Goal: Information Seeking & Learning: Learn about a topic

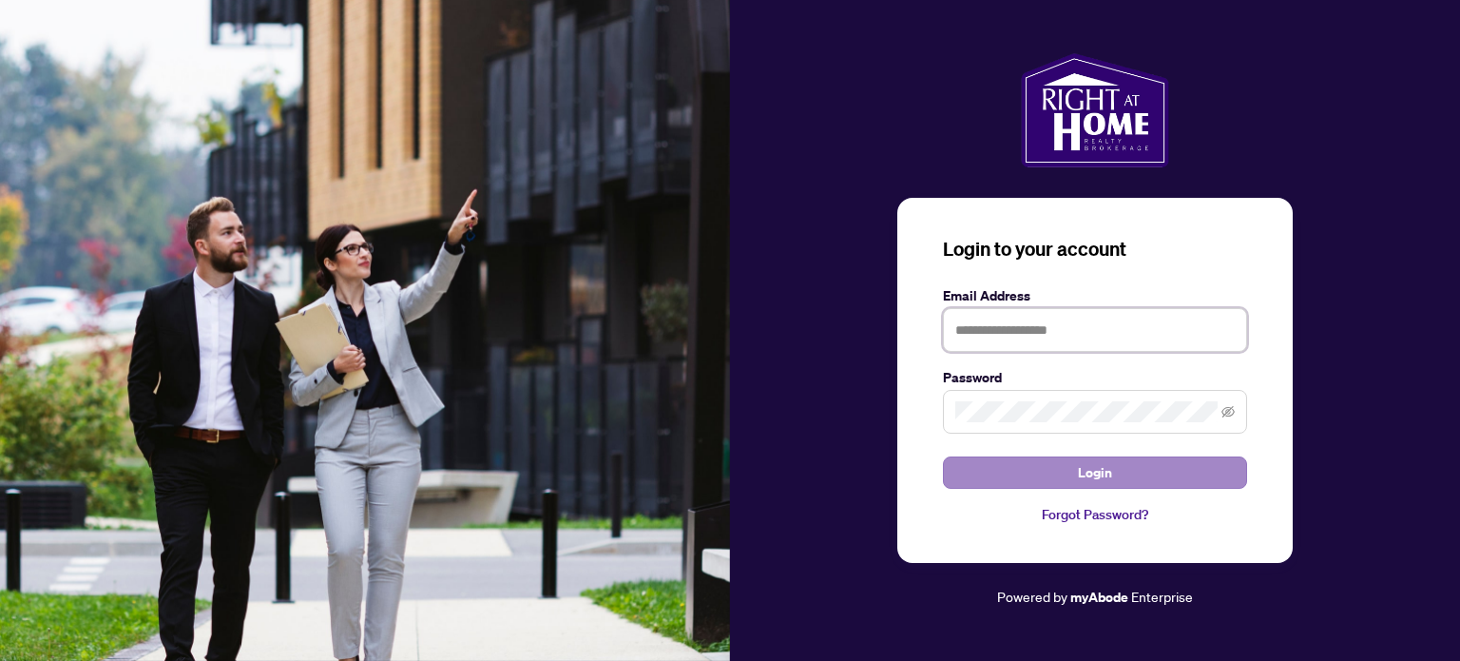
type input "**********"
click at [1110, 477] on button "Login" at bounding box center [1095, 472] width 304 height 32
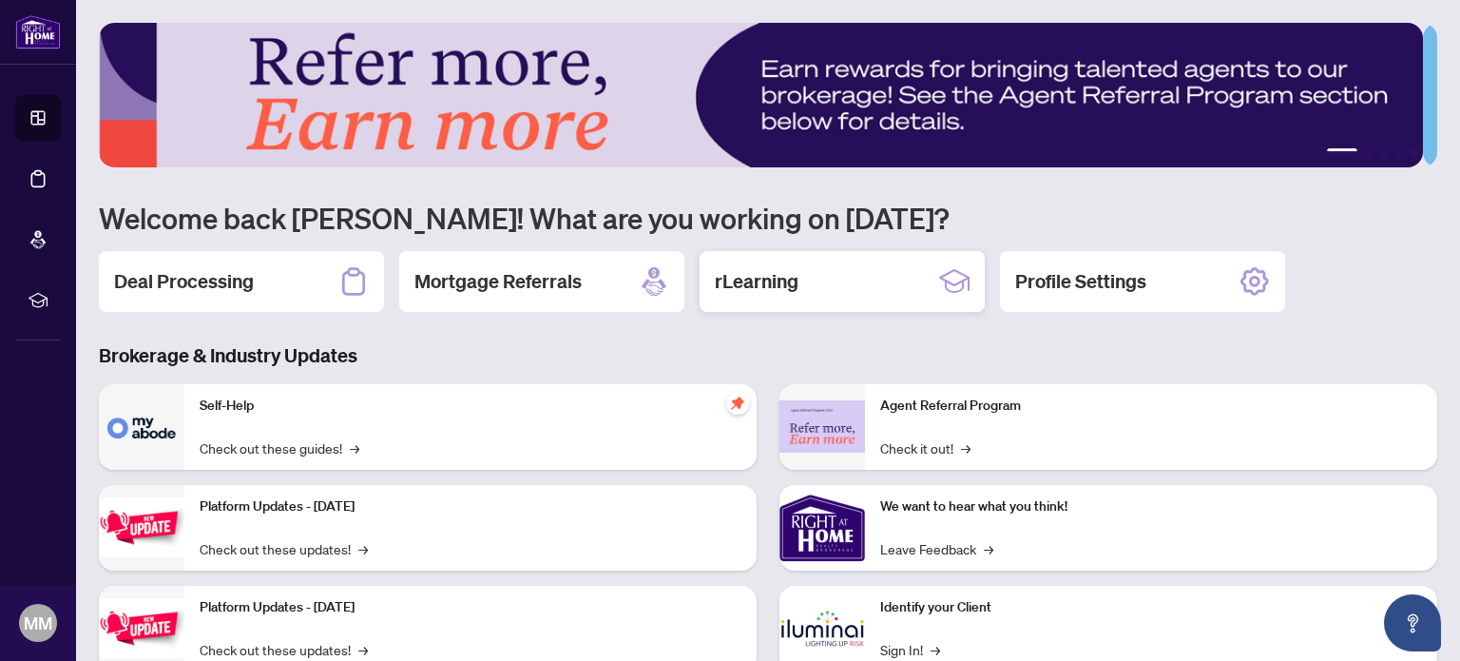
click at [753, 273] on h2 "rLearning" at bounding box center [757, 281] width 84 height 27
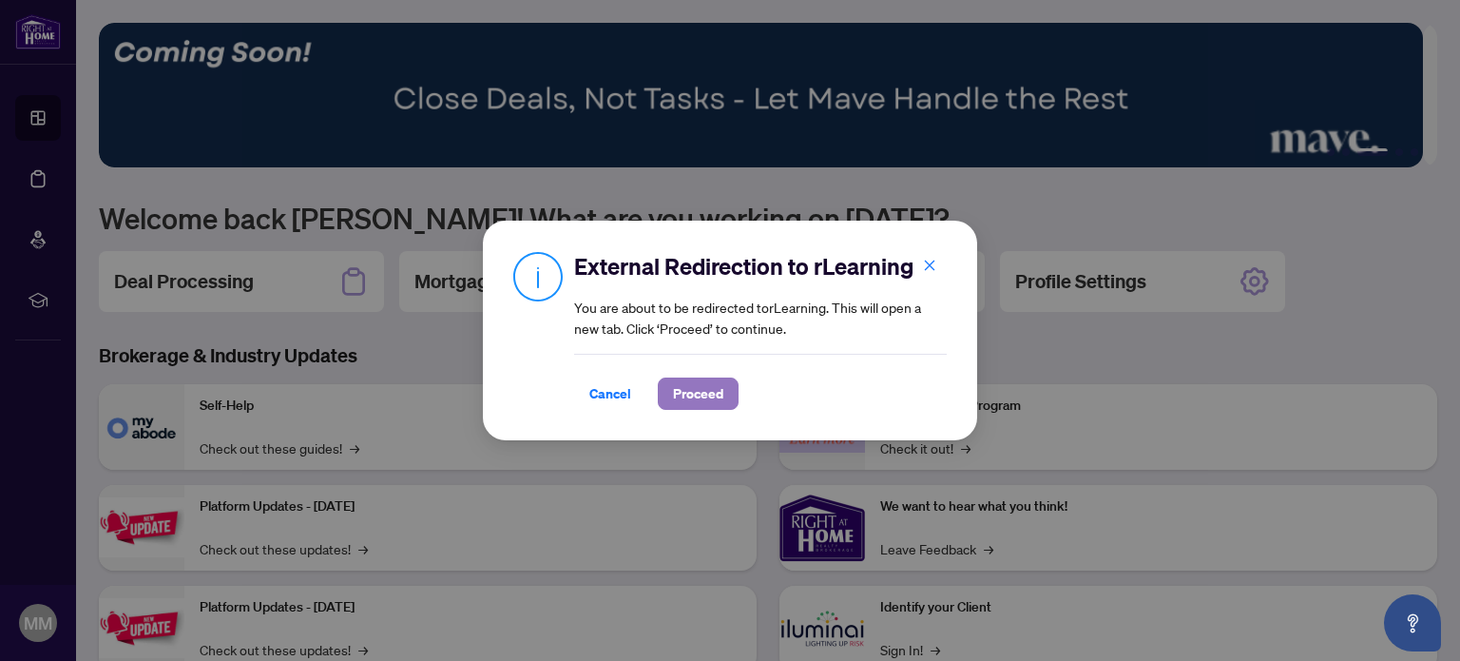
click at [696, 390] on span "Proceed" at bounding box center [698, 393] width 50 height 30
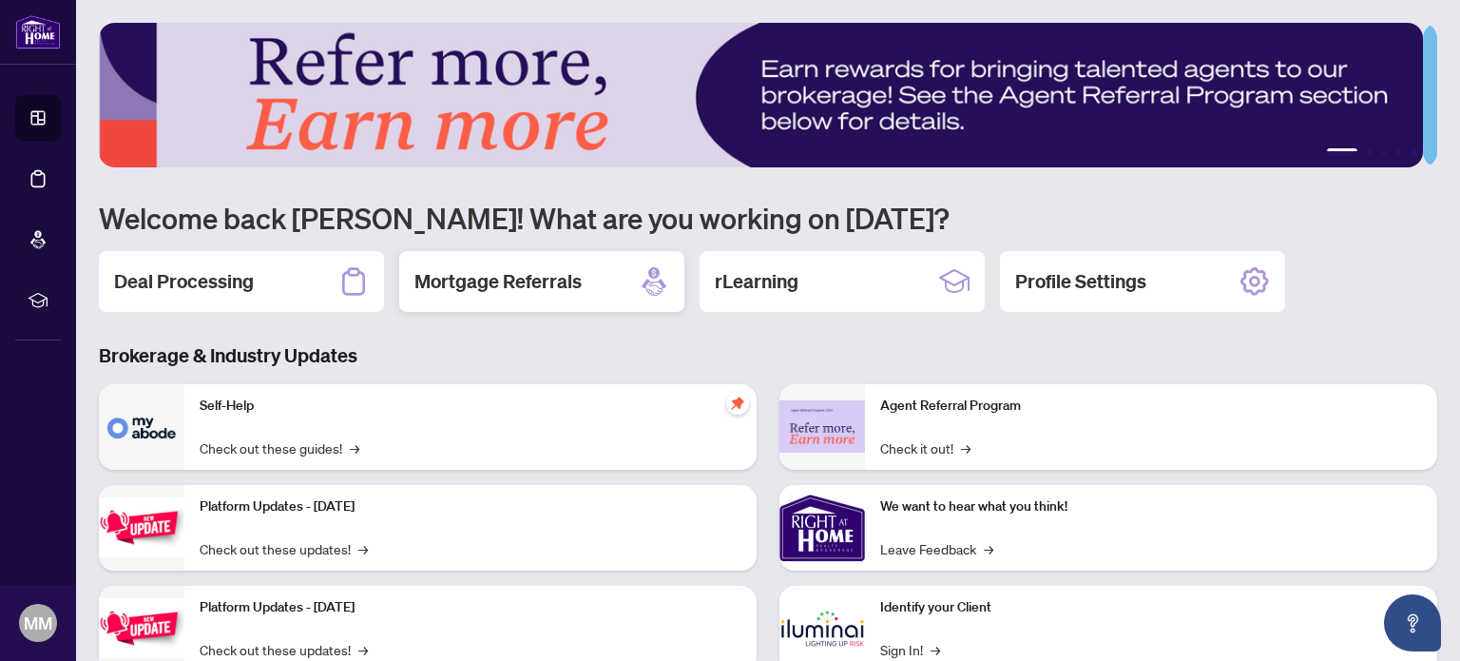
click at [544, 272] on h2 "Mortgage Referrals" at bounding box center [497, 281] width 167 height 27
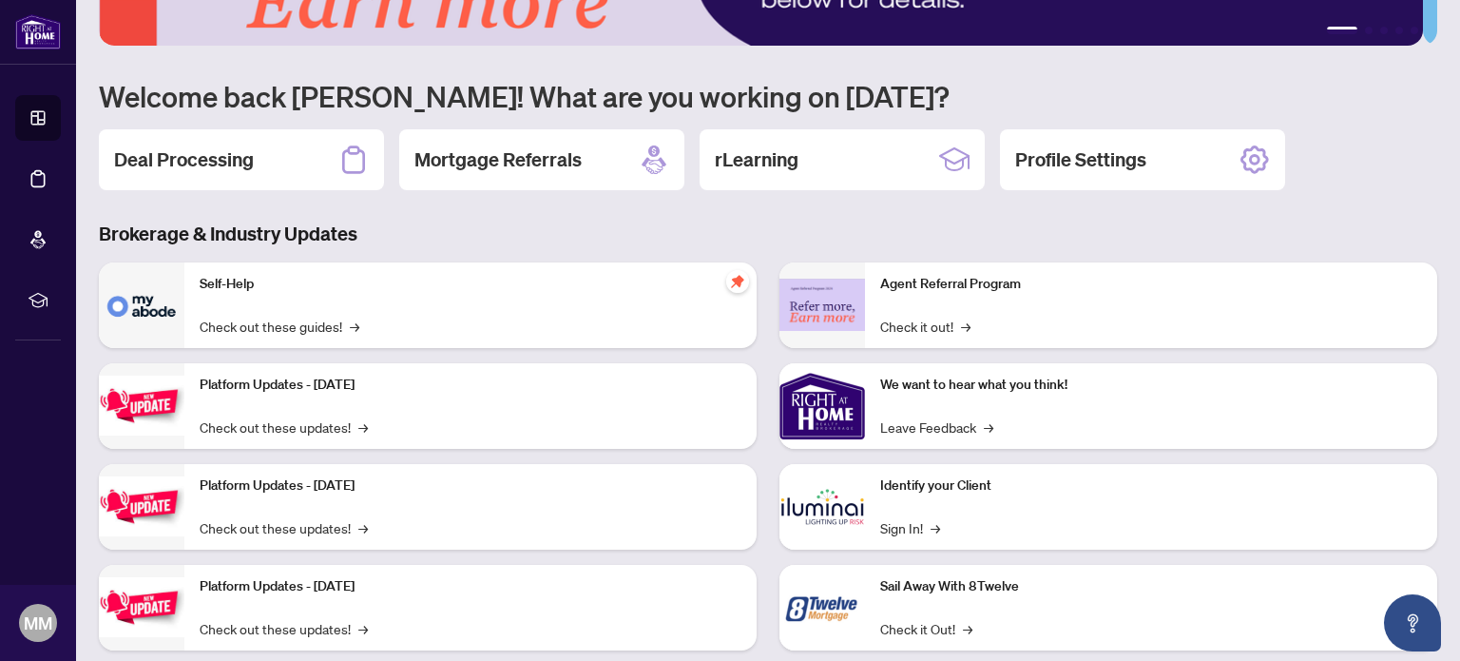
scroll to position [160, 0]
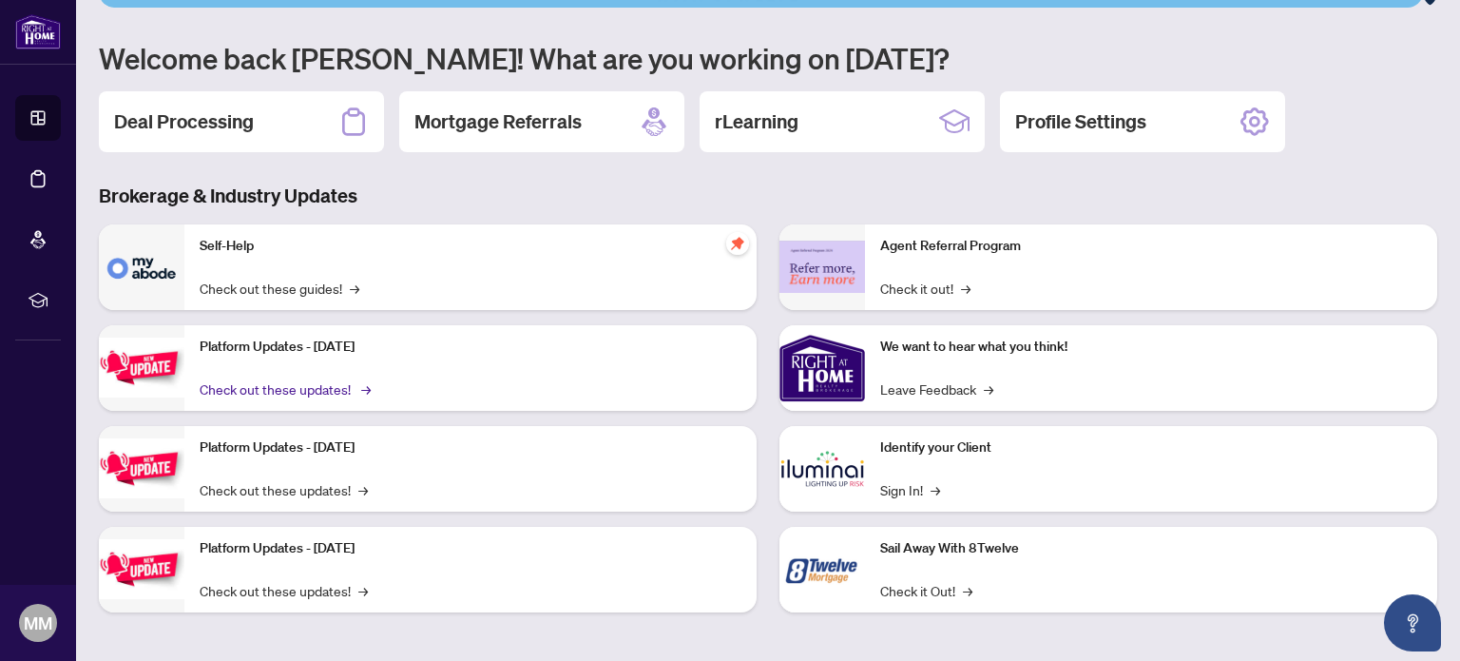
click at [271, 387] on link "Check out these updates! →" at bounding box center [284, 388] width 168 height 21
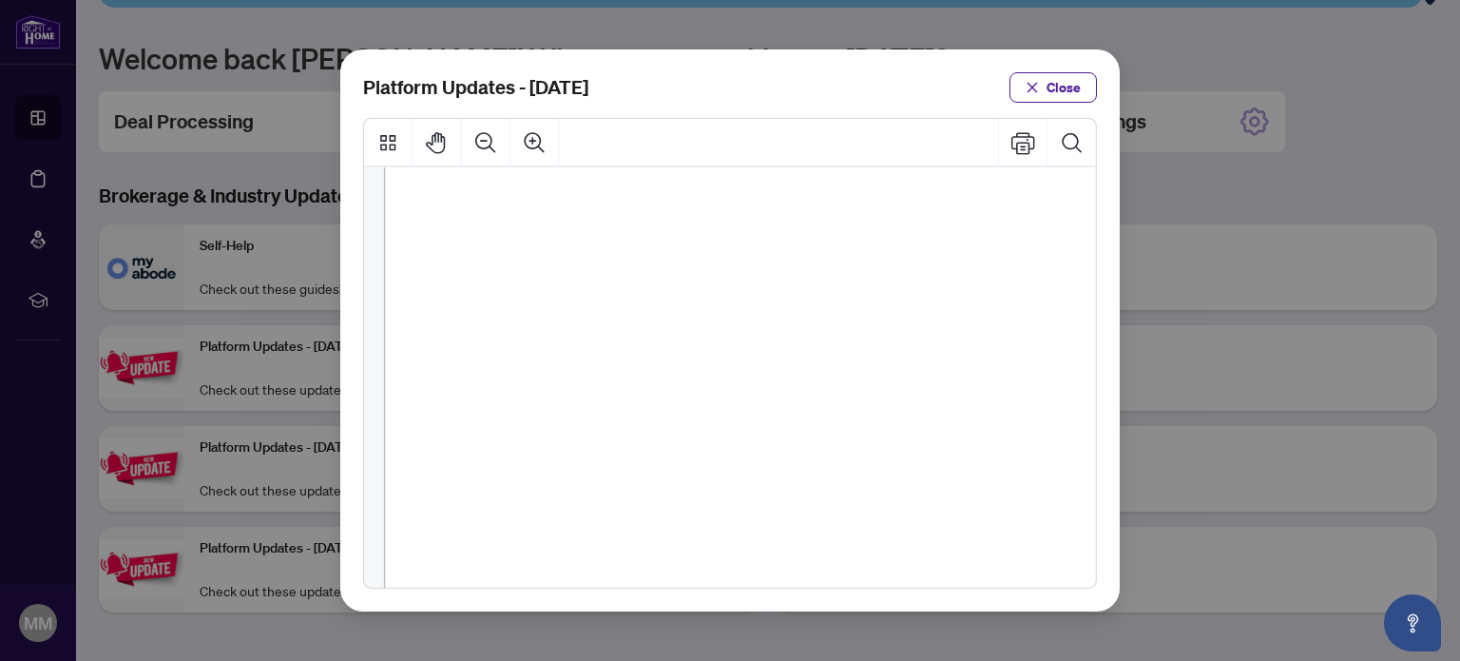
scroll to position [285, 0]
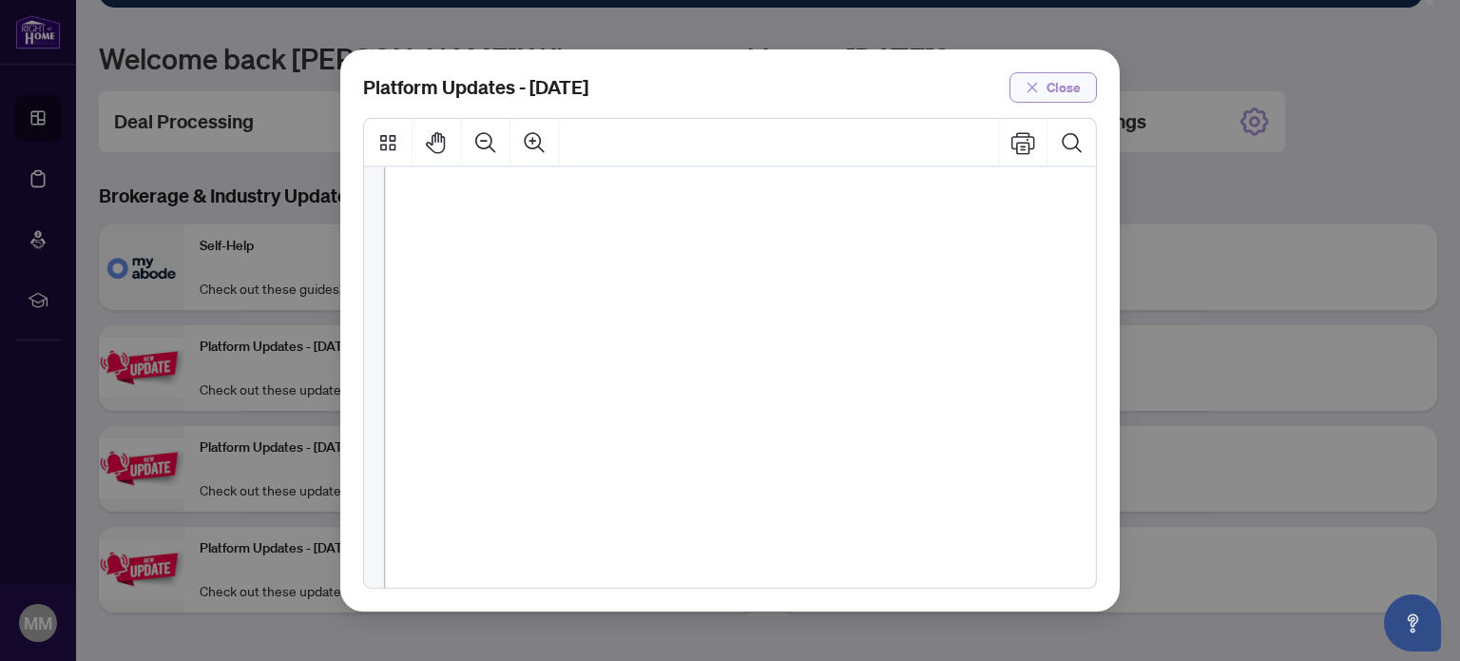
click at [1045, 81] on button "Close" at bounding box center [1052, 87] width 87 height 30
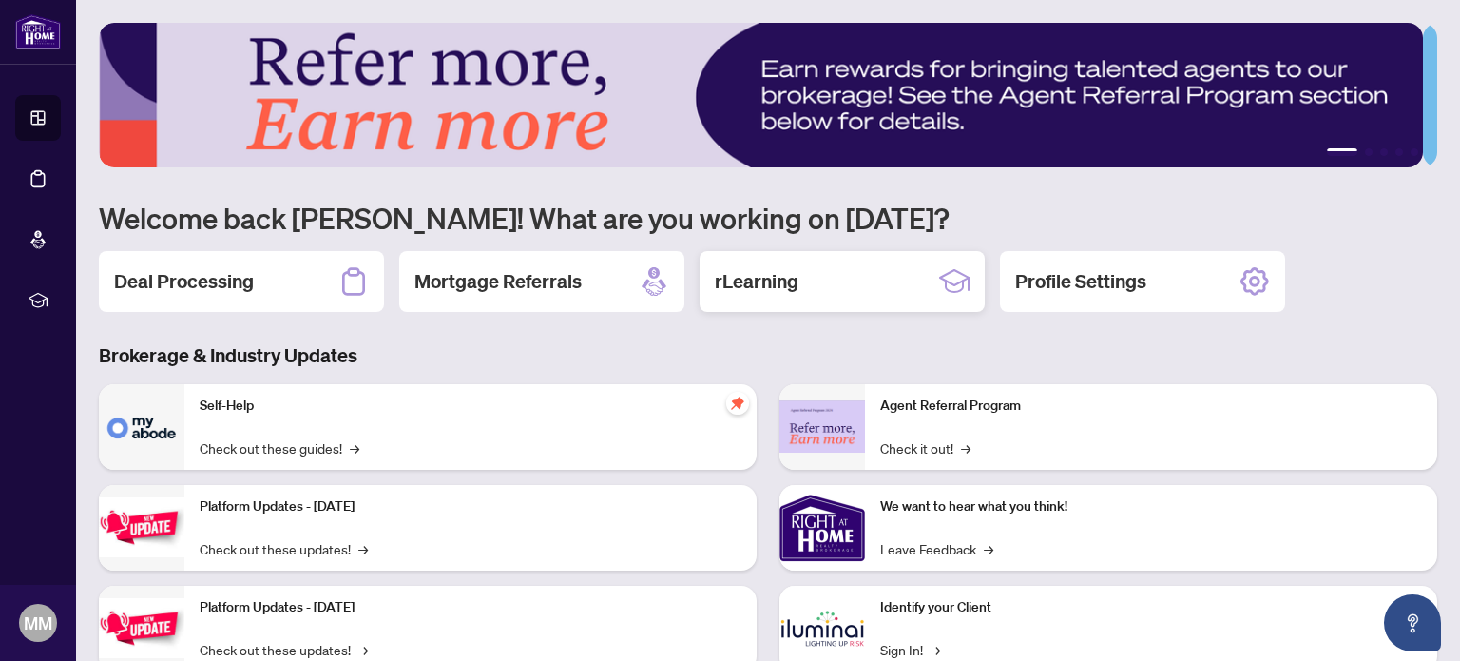
click at [791, 277] on h2 "rLearning" at bounding box center [757, 281] width 84 height 27
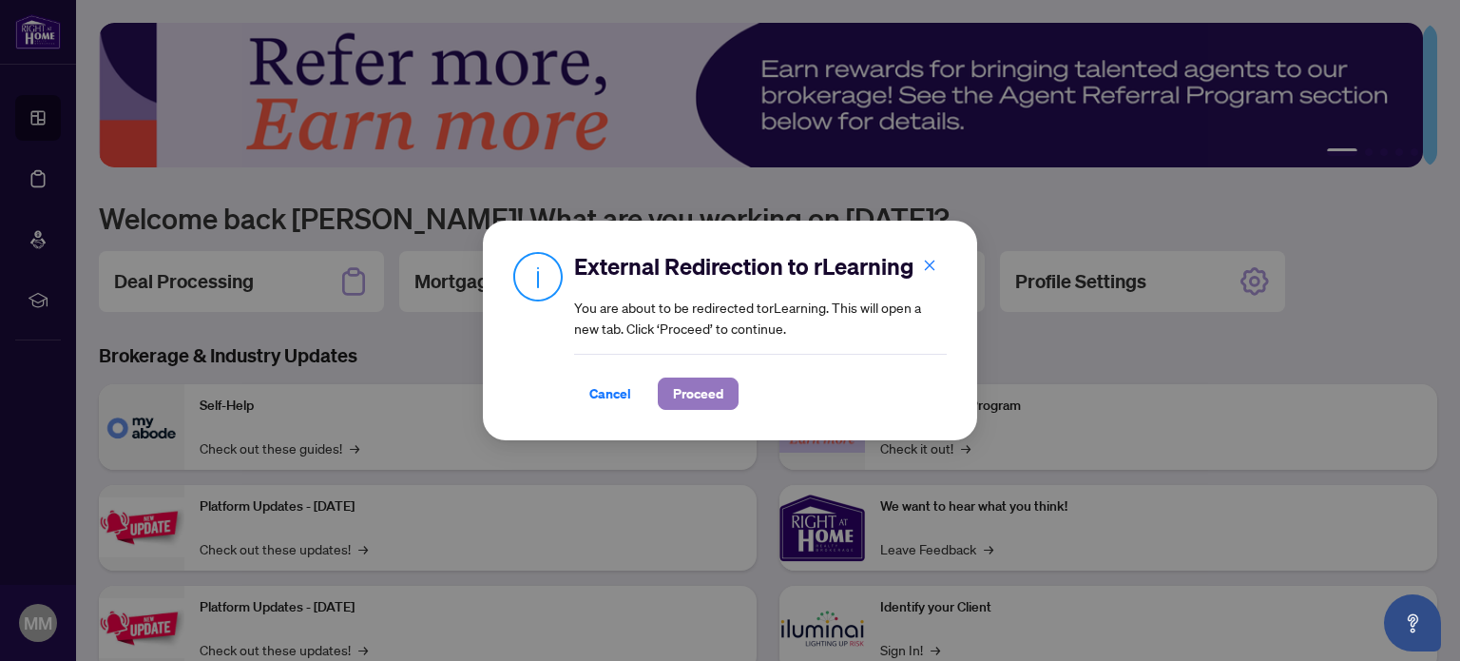
click at [687, 399] on span "Proceed" at bounding box center [698, 393] width 50 height 30
